Goal: Information Seeking & Learning: Learn about a topic

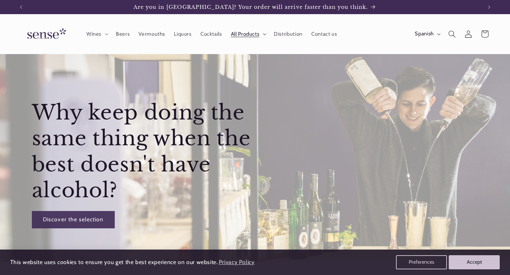
click at [245, 33] on font "All Products" at bounding box center [245, 34] width 29 height 6
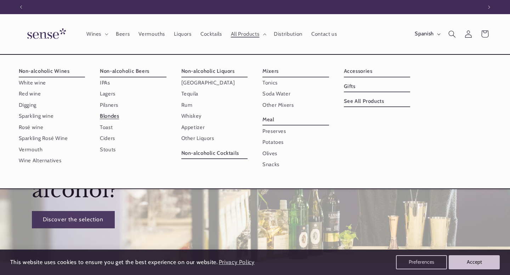
scroll to position [0, 461]
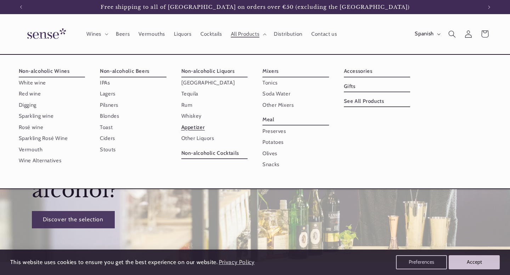
click at [198, 124] on font "Appetizer" at bounding box center [193, 127] width 24 height 6
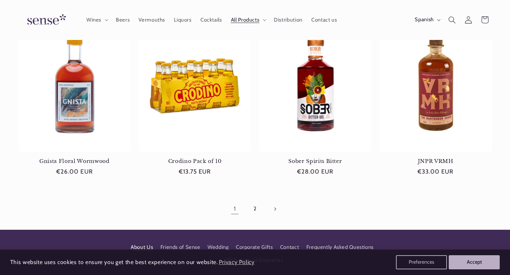
click at [146, 249] on font "About Us" at bounding box center [142, 247] width 22 height 6
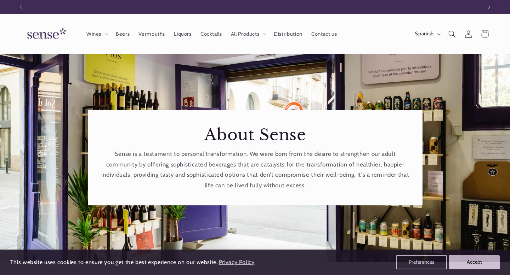
scroll to position [0, 461]
